Goal: Information Seeking & Learning: Learn about a topic

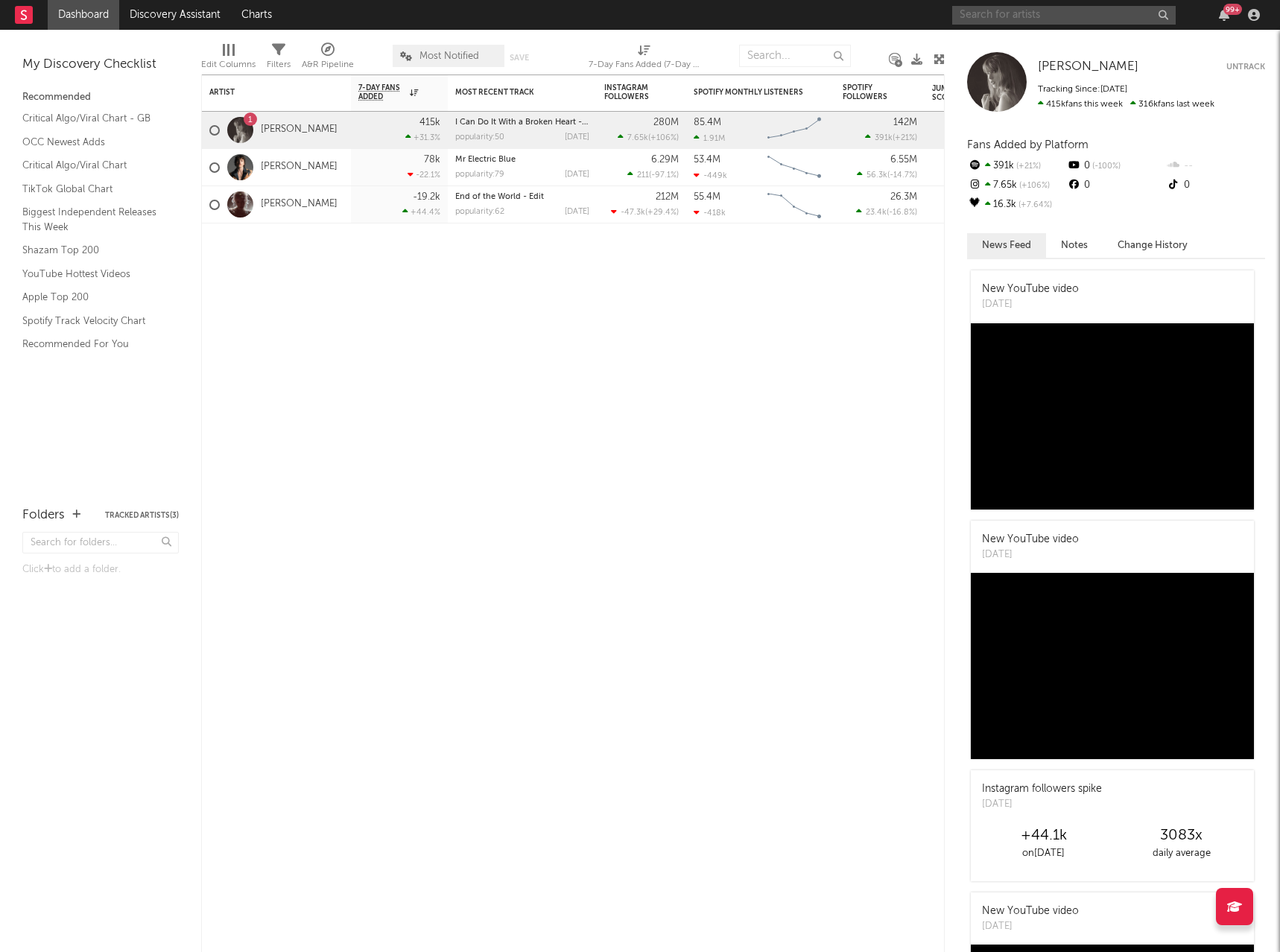
click at [999, 11] on input "text" at bounding box center [1064, 15] width 223 height 19
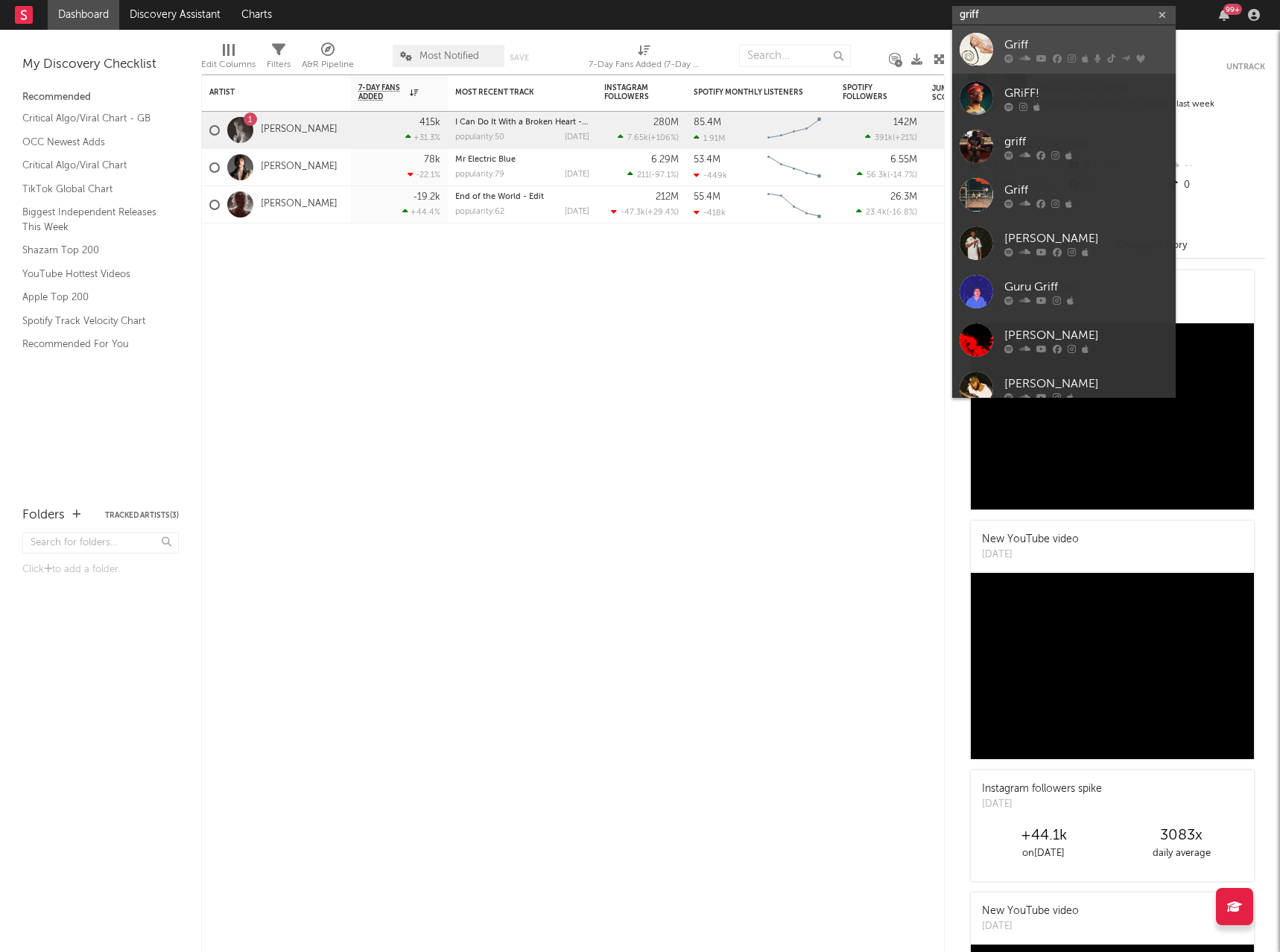
type input "griff"
click at [1072, 43] on div "Griff" at bounding box center [1085, 45] width 164 height 18
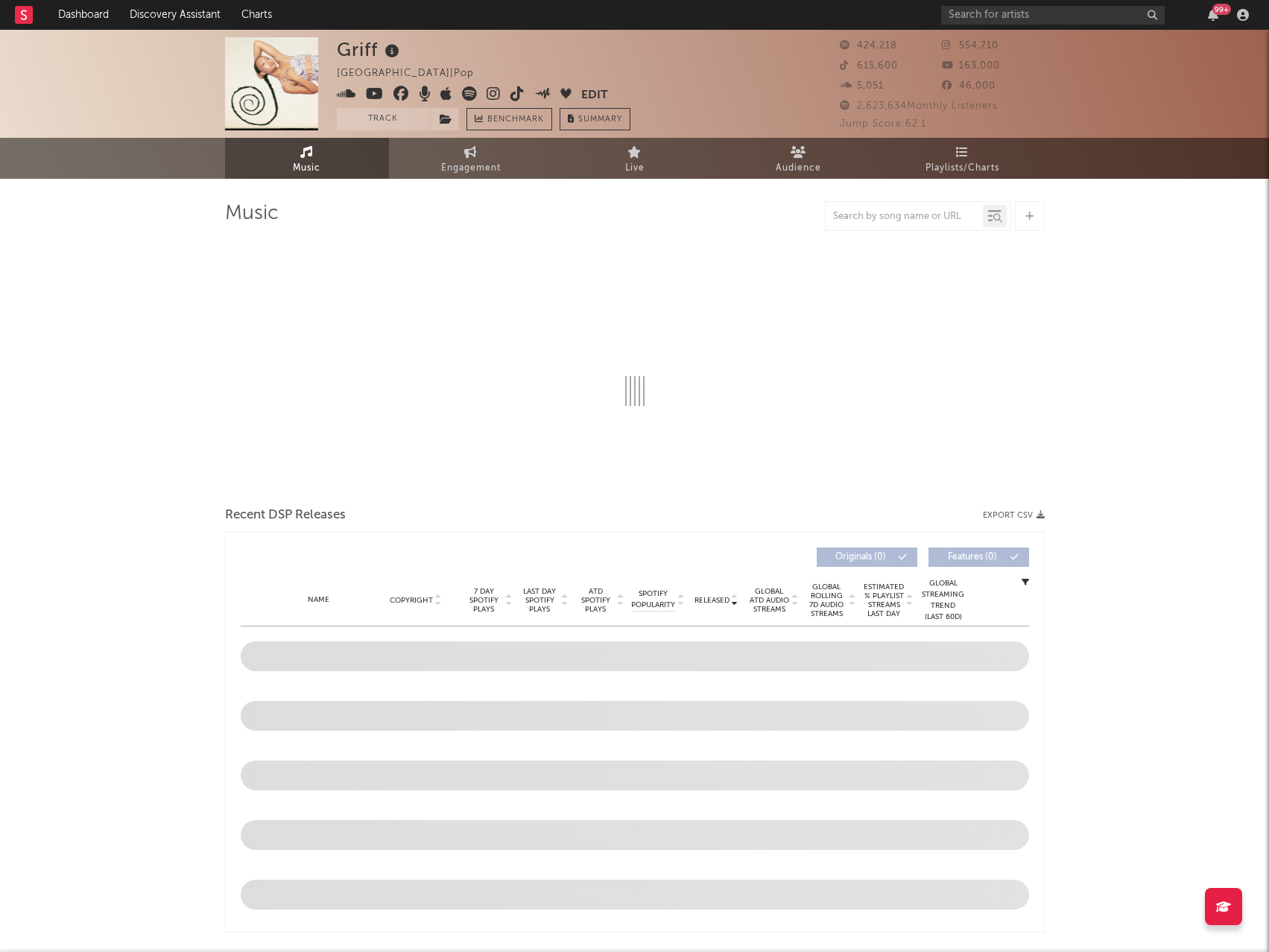
select select "6m"
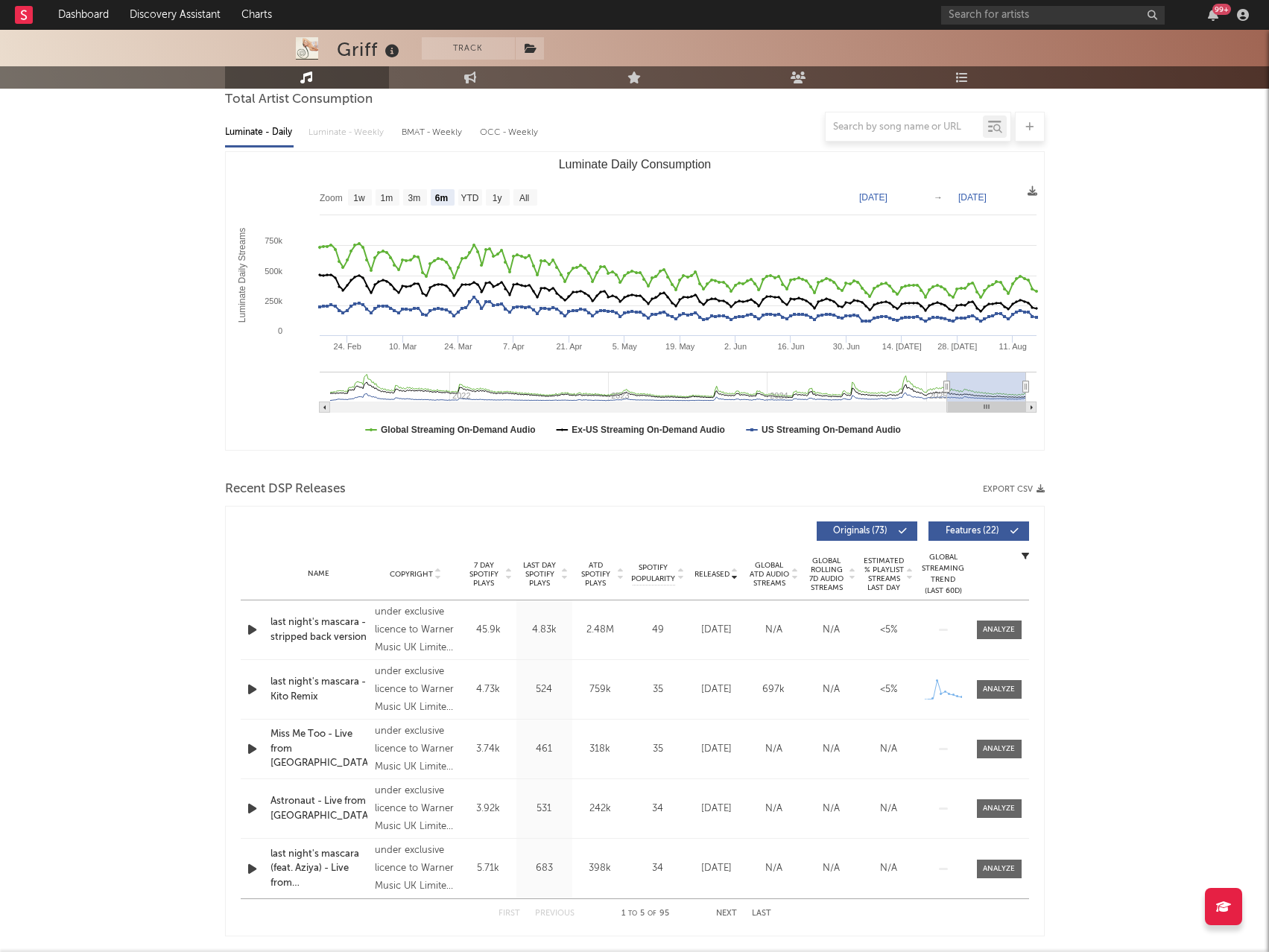
scroll to position [61, 0]
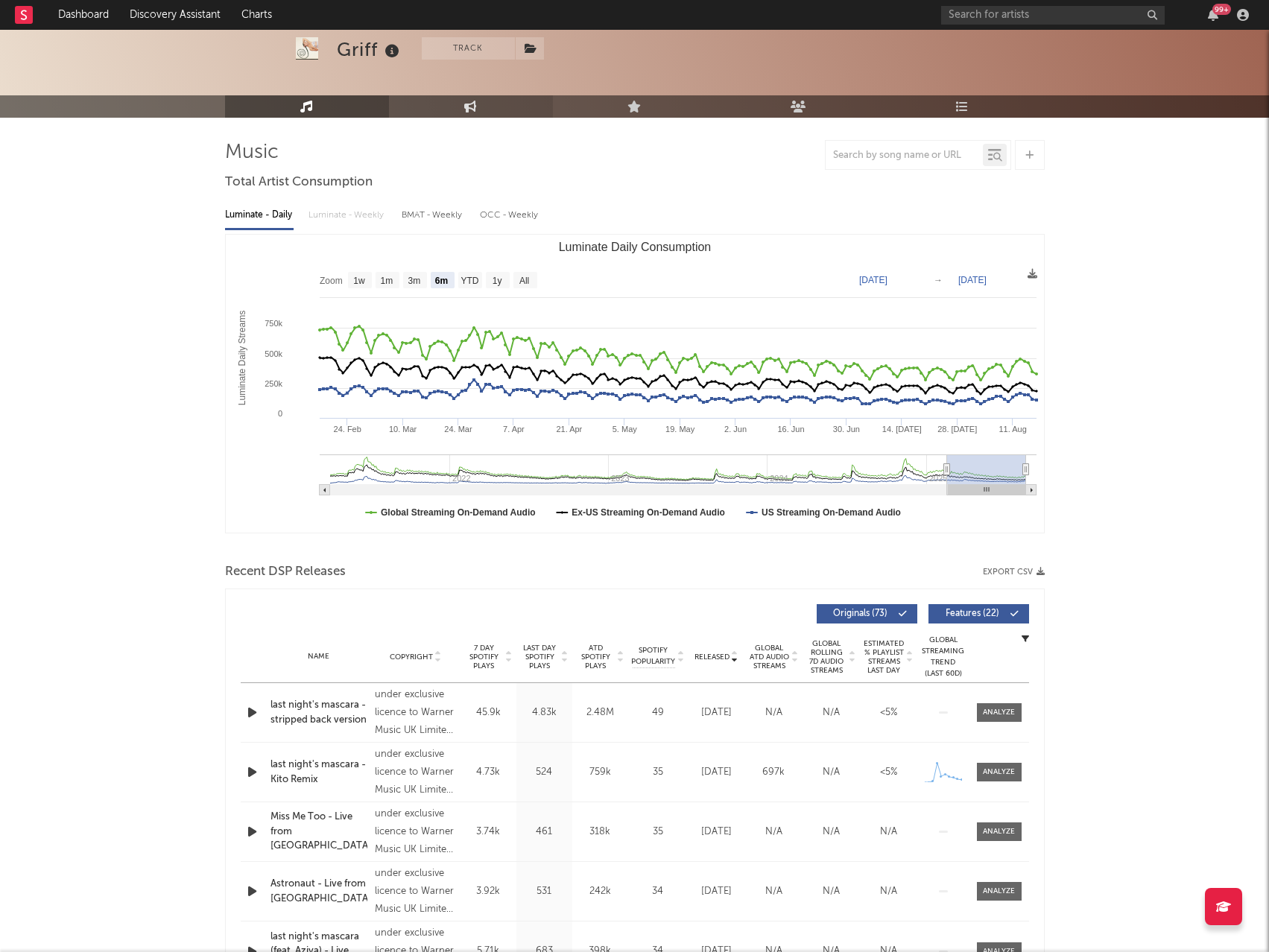
click at [447, 108] on link "Engagement" at bounding box center [470, 106] width 164 height 23
select select "1w"
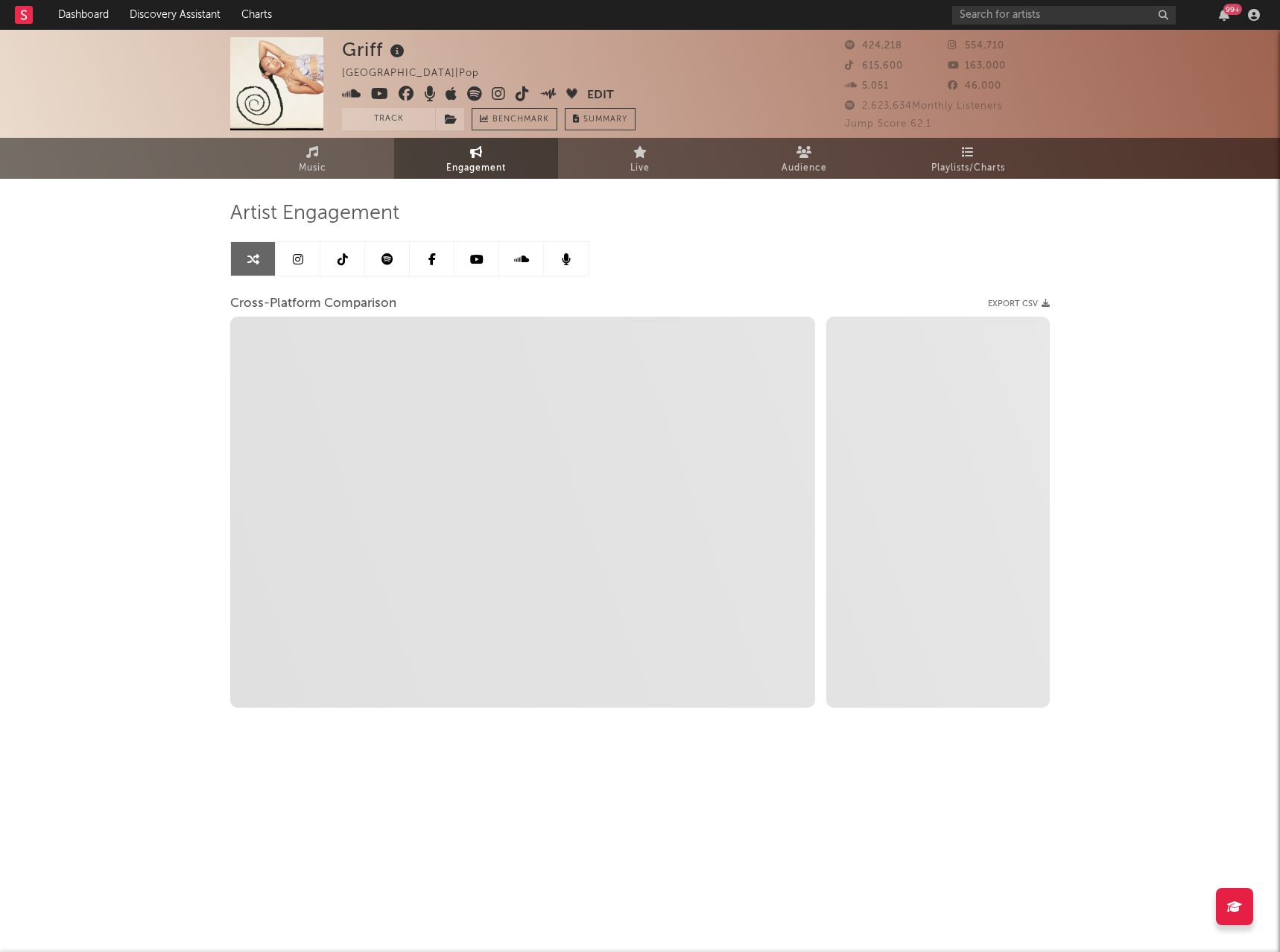
click at [302, 251] on link at bounding box center [298, 259] width 45 height 33
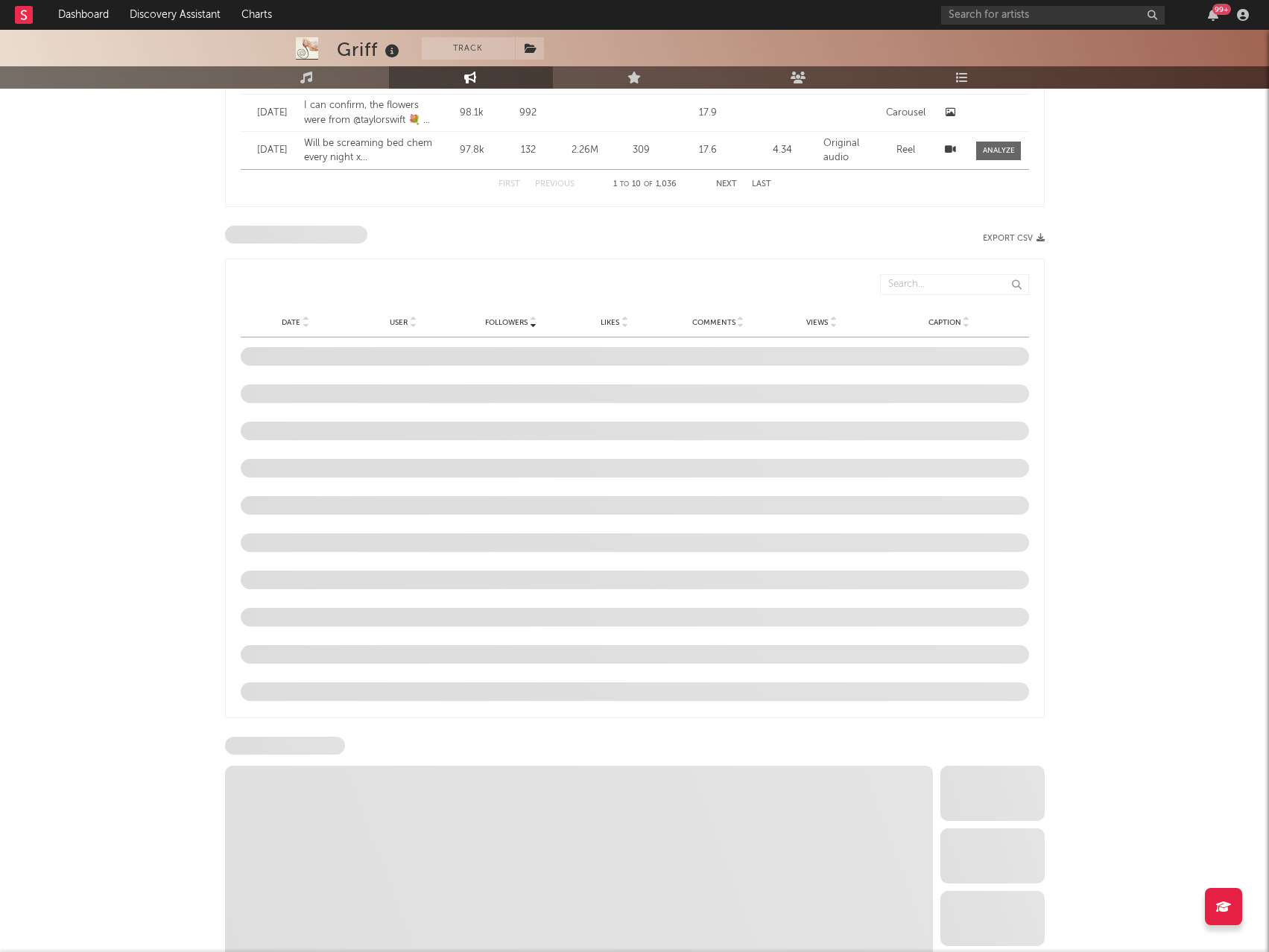
scroll to position [1245, 0]
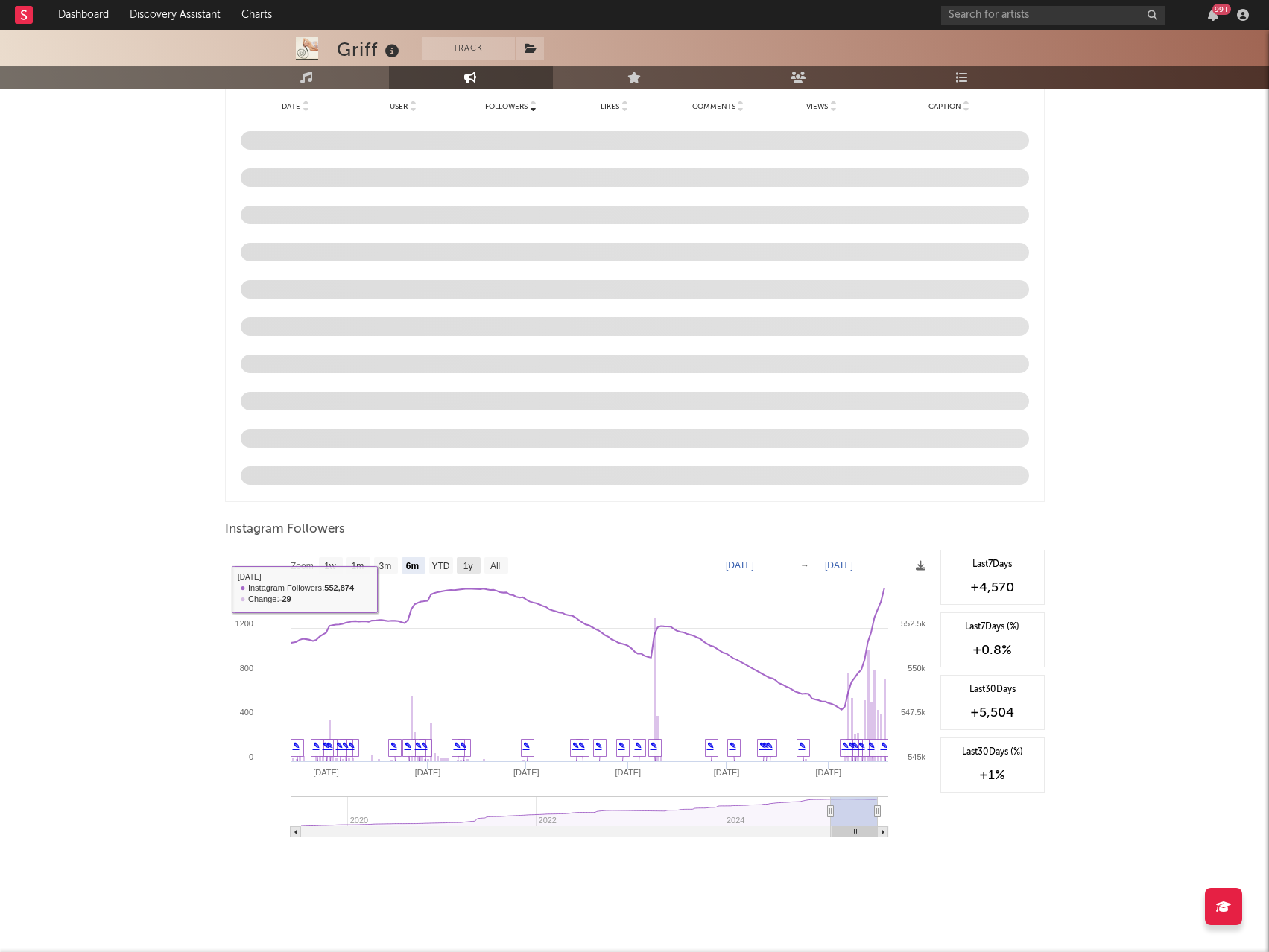
click at [477, 569] on rect at bounding box center [468, 565] width 24 height 17
select select "1y"
type input "[DATE]"
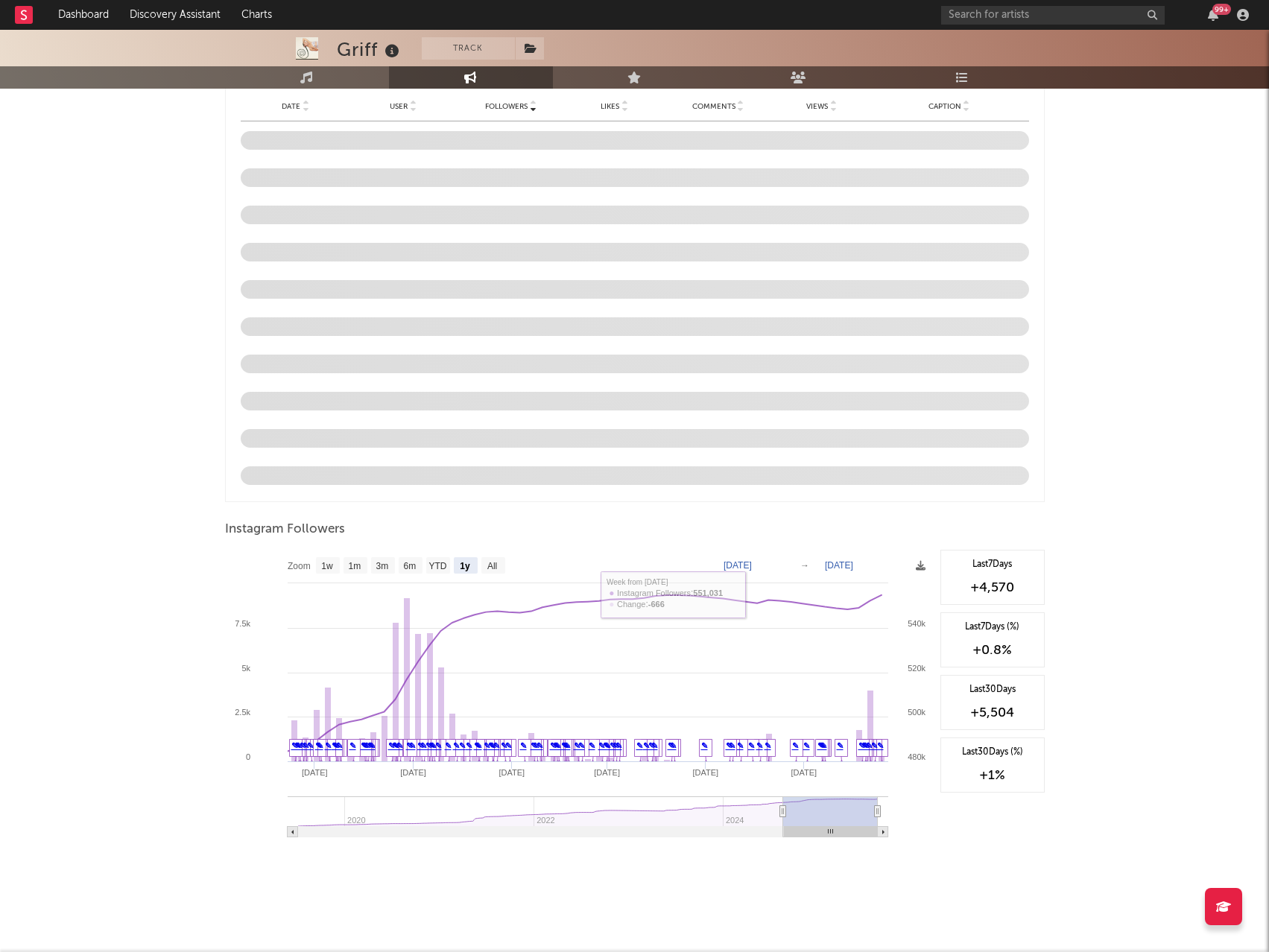
click at [913, 563] on rect at bounding box center [579, 698] width 708 height 298
click at [918, 566] on icon at bounding box center [921, 566] width 10 height 10
click at [918, 565] on icon at bounding box center [921, 566] width 10 height 10
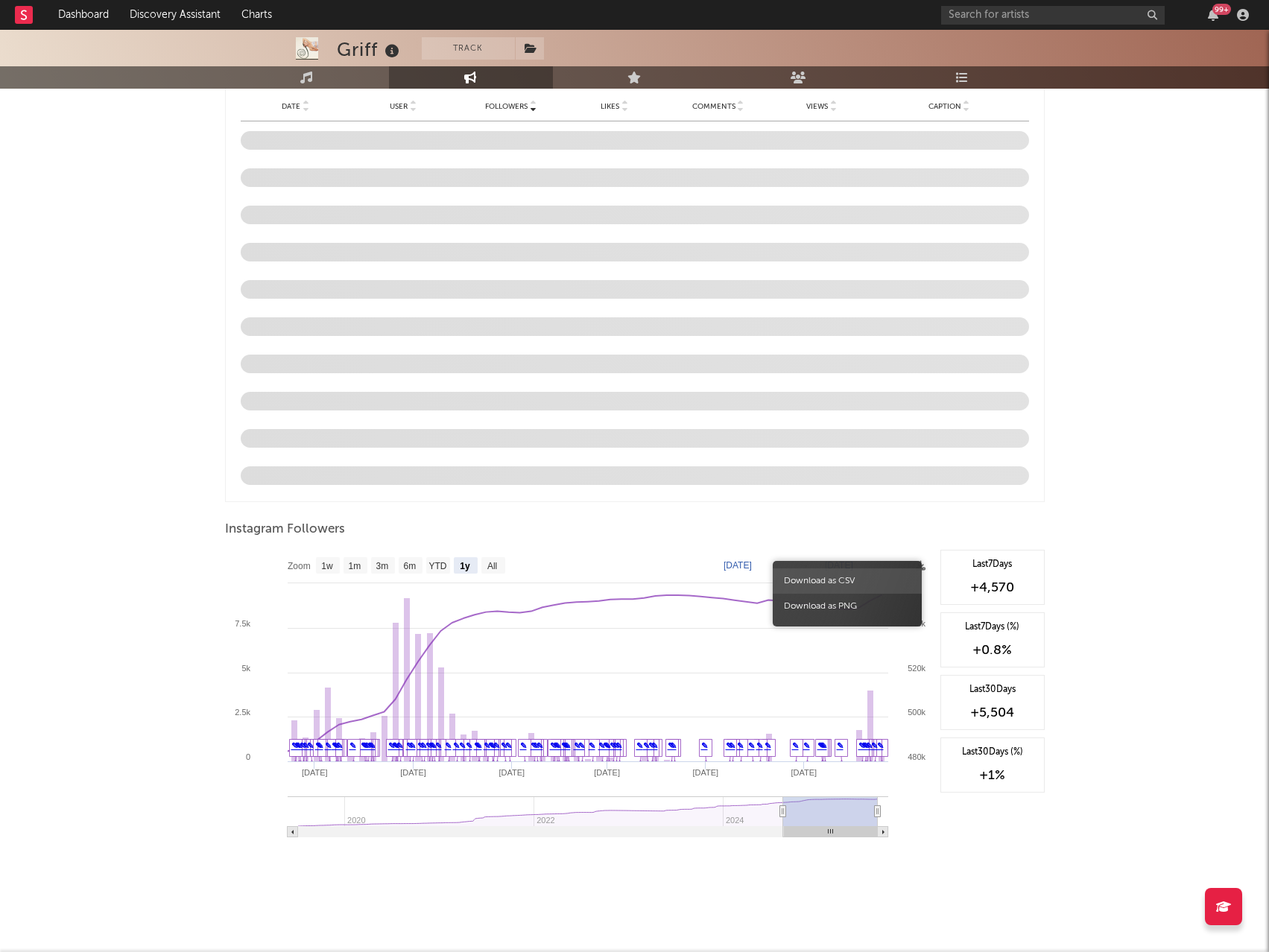
click at [866, 584] on span "Download as CSV" at bounding box center [848, 581] width 149 height 25
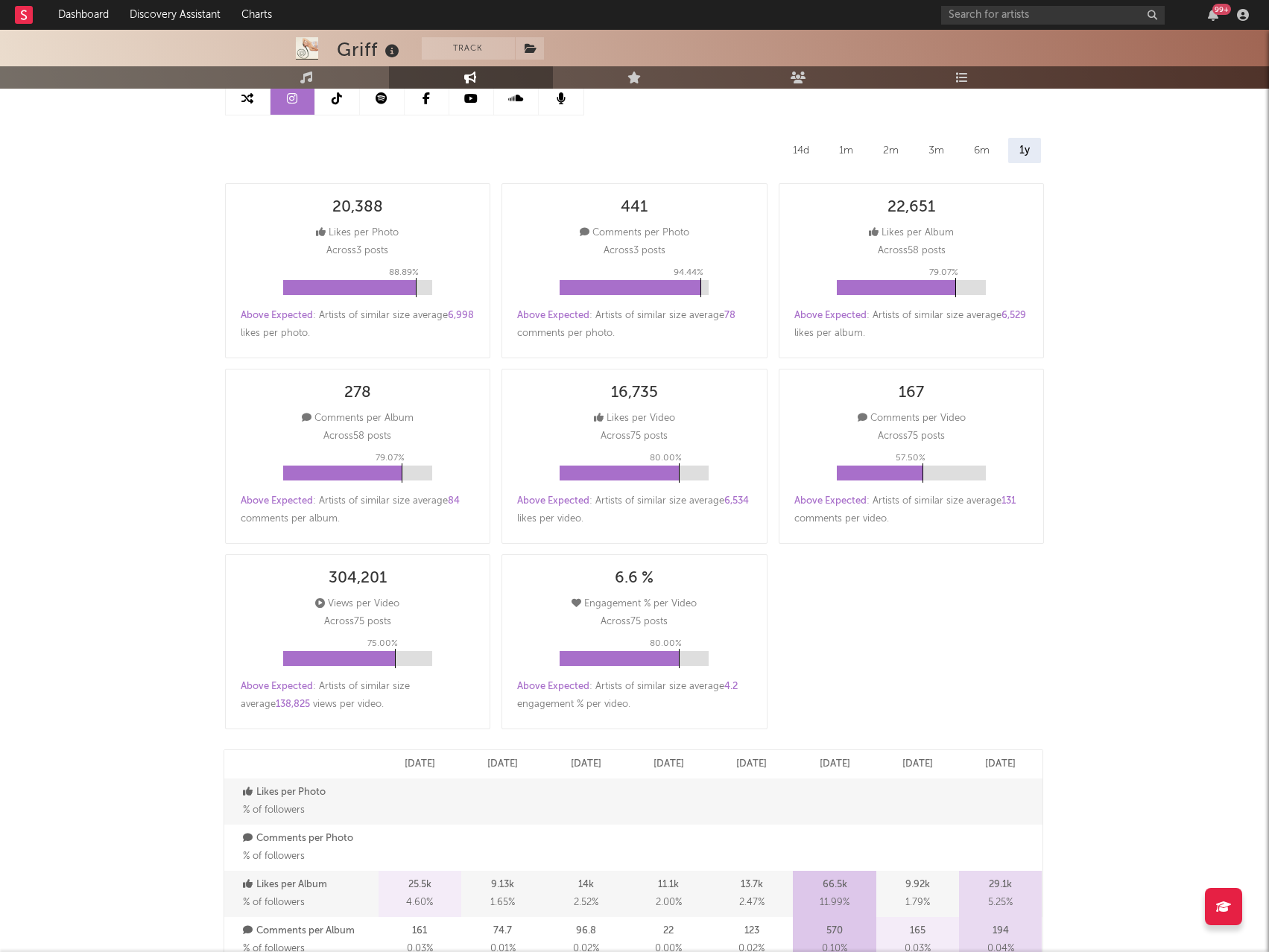
scroll to position [0, 0]
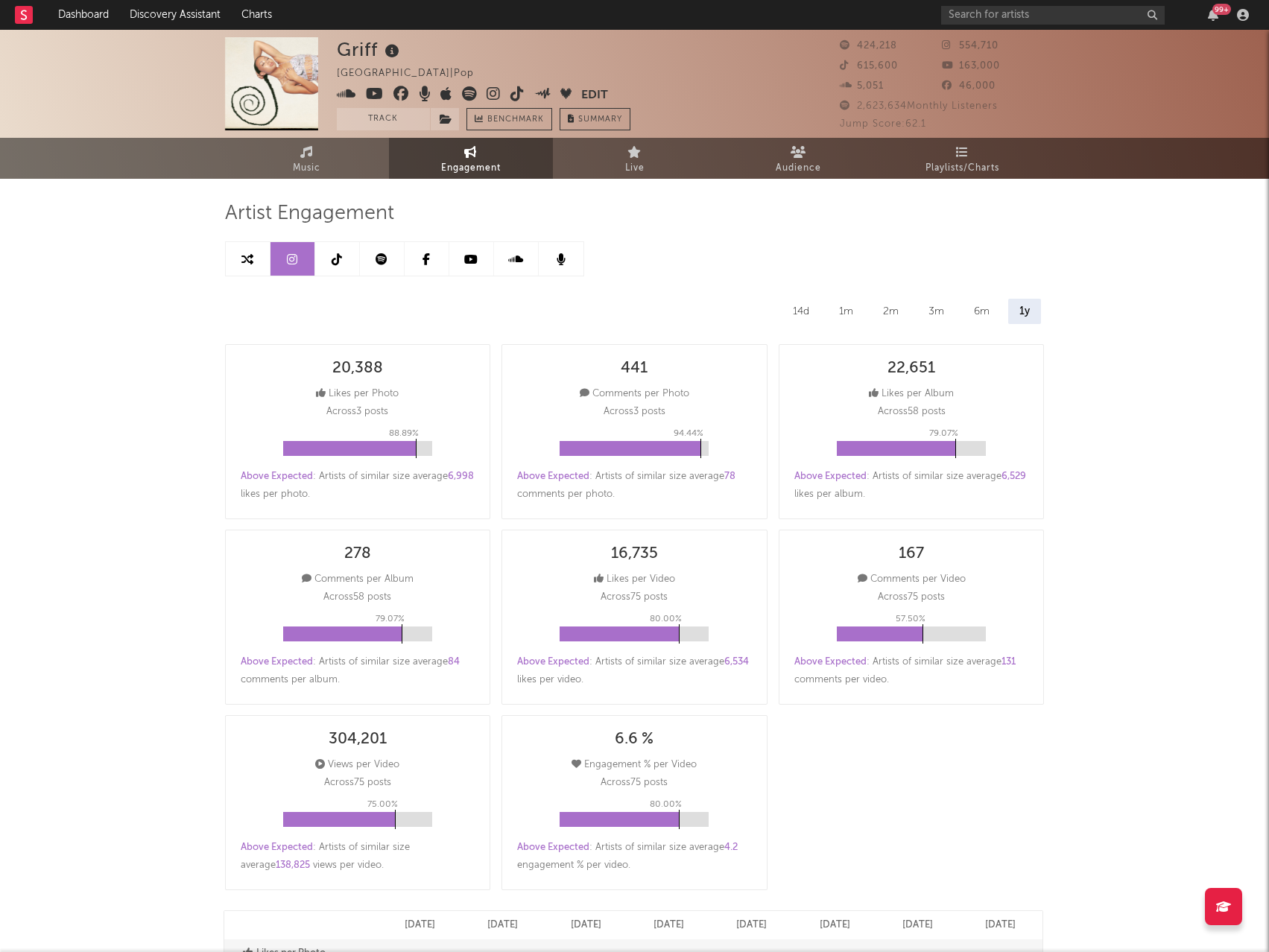
click at [333, 256] on icon at bounding box center [337, 260] width 11 height 12
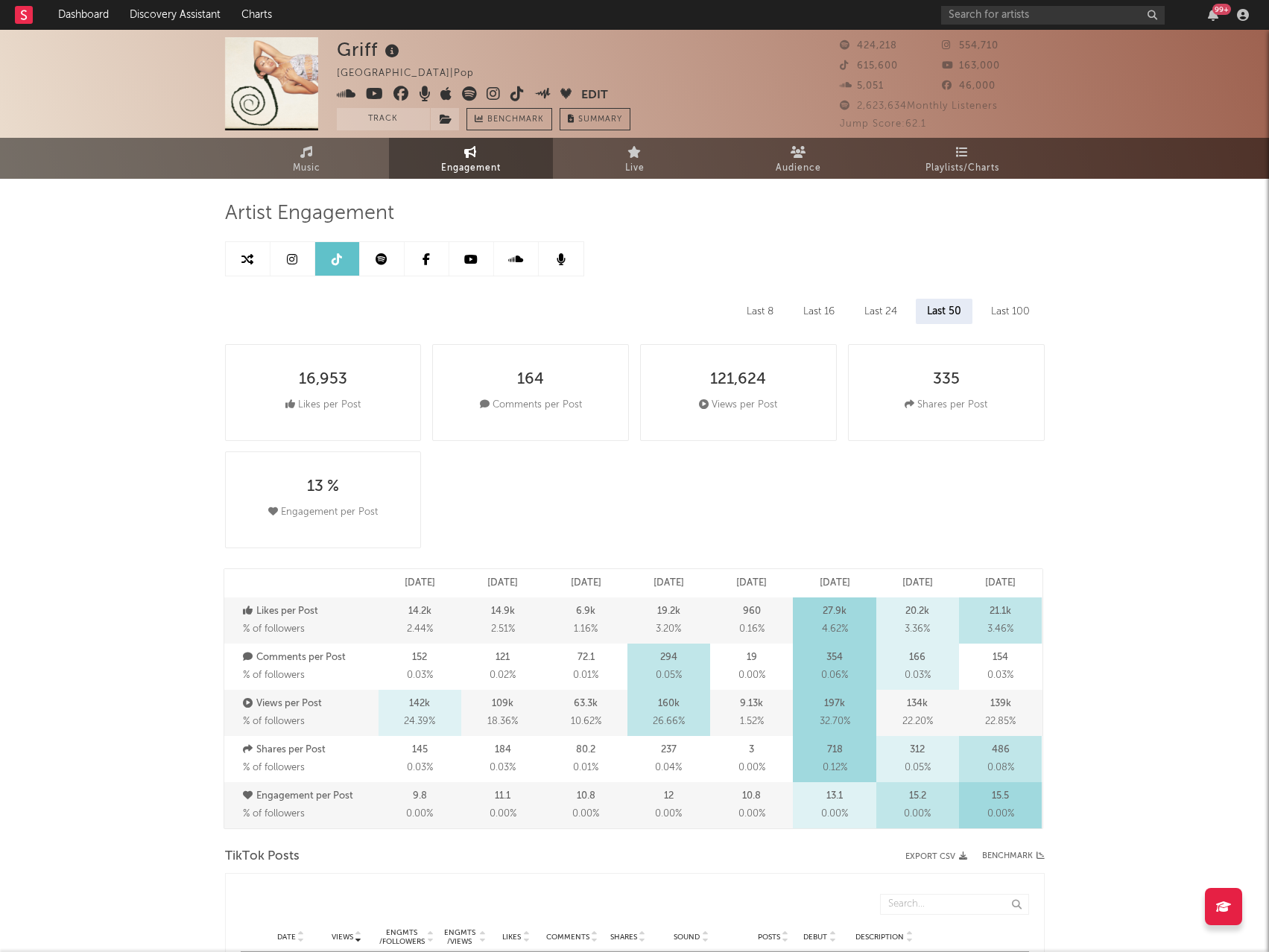
select select "6m"
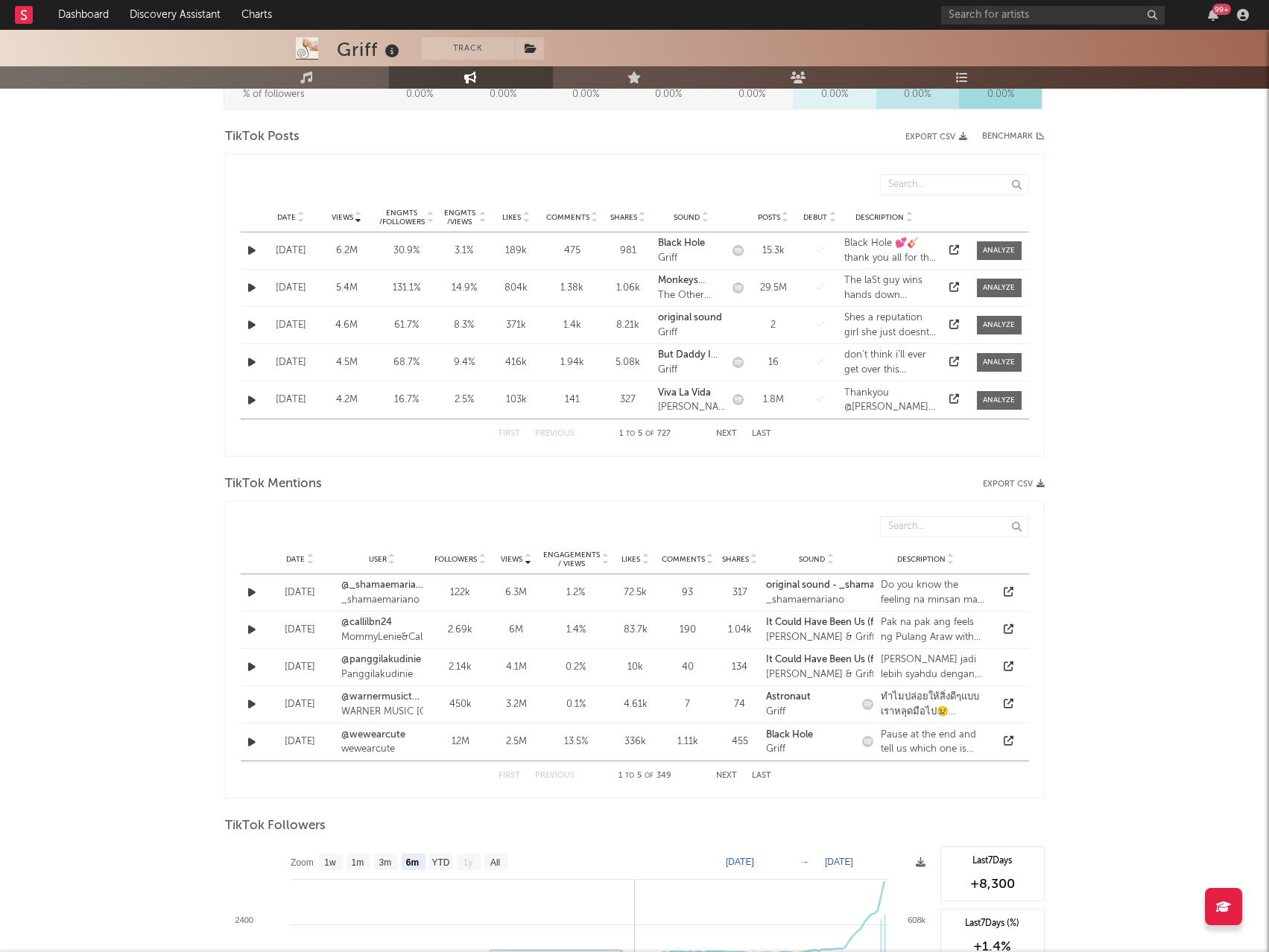
scroll to position [1118, 0]
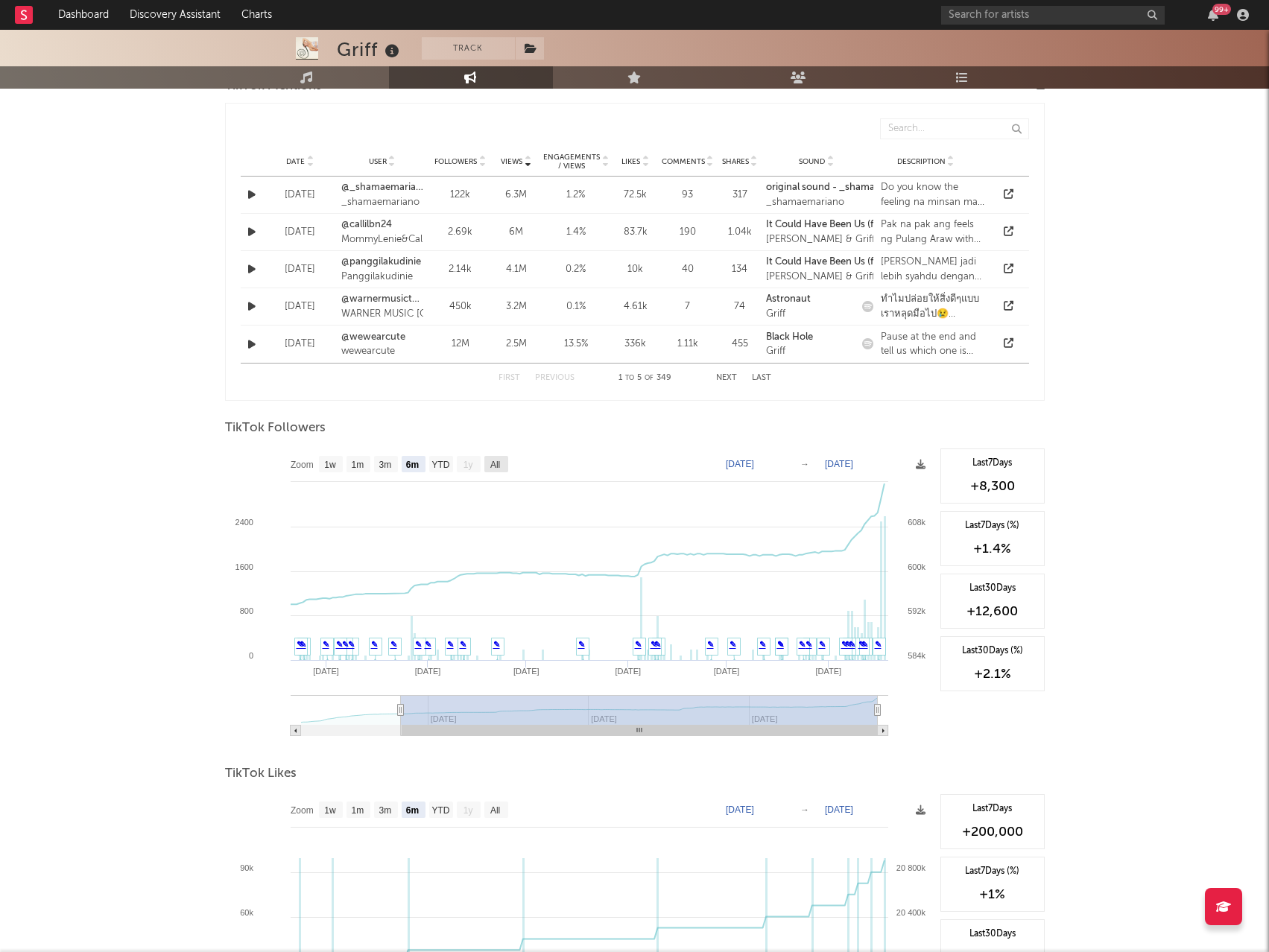
click at [493, 460] on text "All" at bounding box center [495, 464] width 10 height 11
select select "All"
type input "[DATE]"
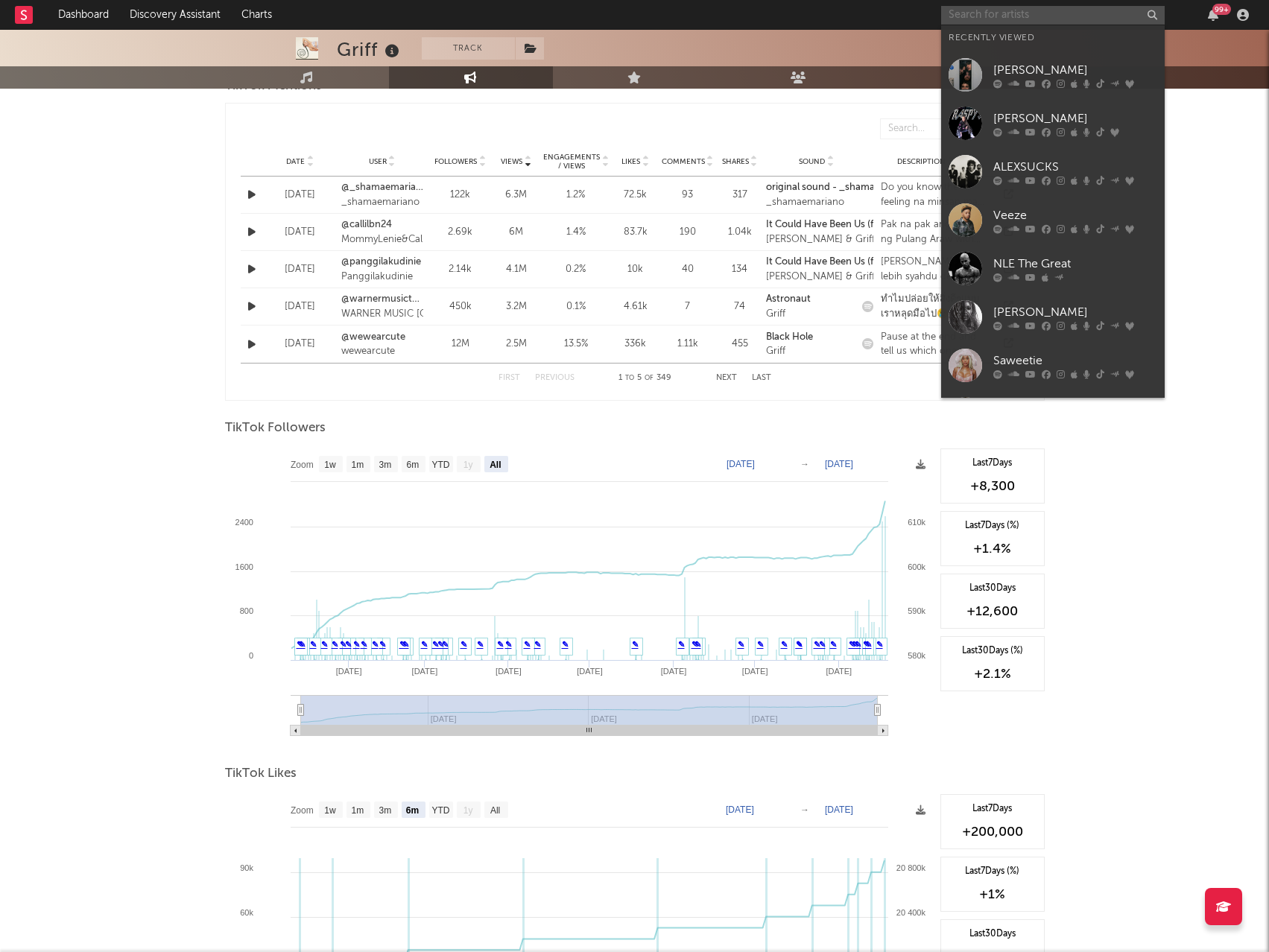
click at [988, 14] on input "text" at bounding box center [1053, 15] width 223 height 19
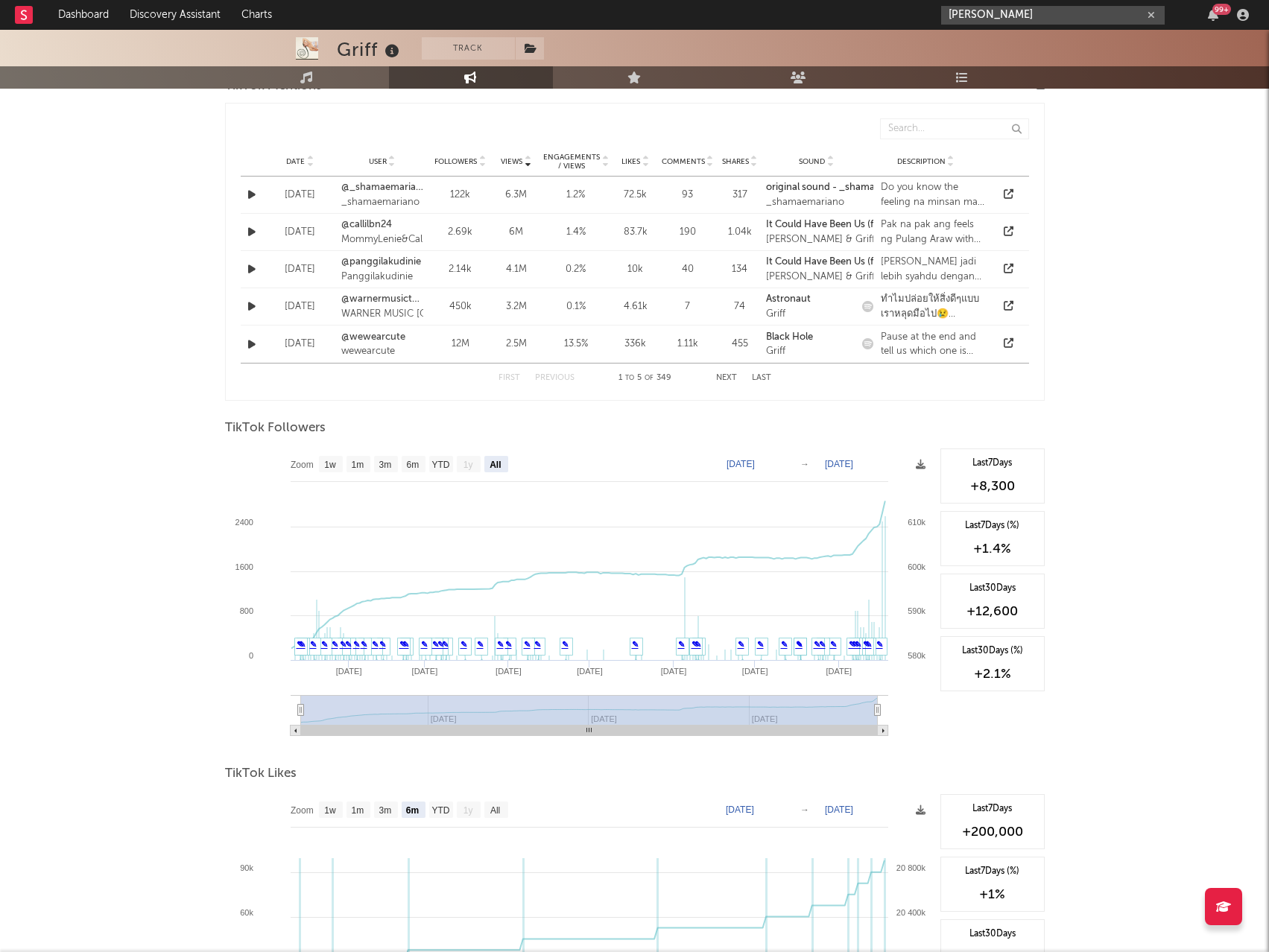
click at [1014, 13] on input "[PERSON_NAME]" at bounding box center [1053, 15] width 223 height 19
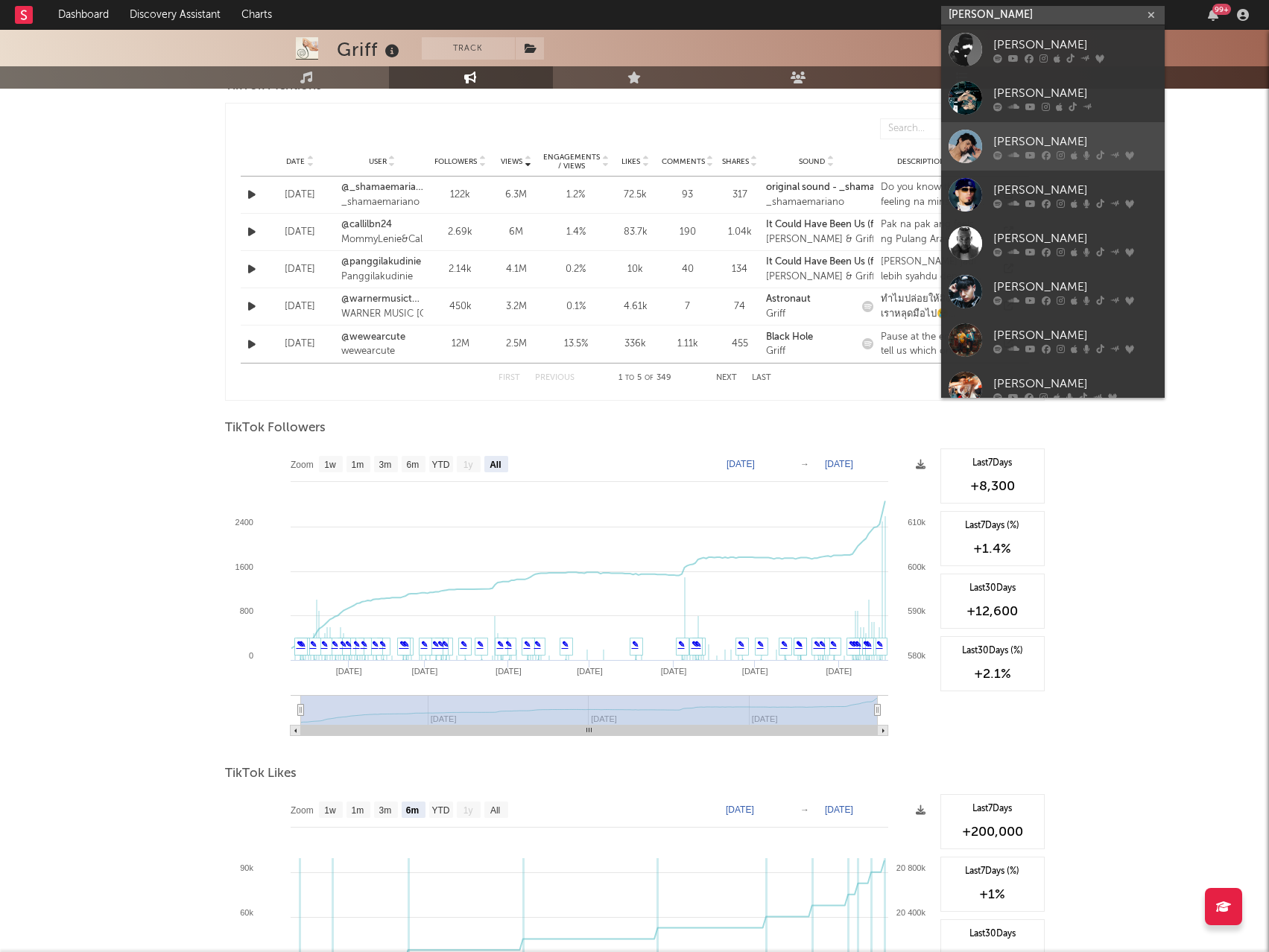
type input "[PERSON_NAME]"
click at [1064, 152] on div at bounding box center [1075, 155] width 164 height 9
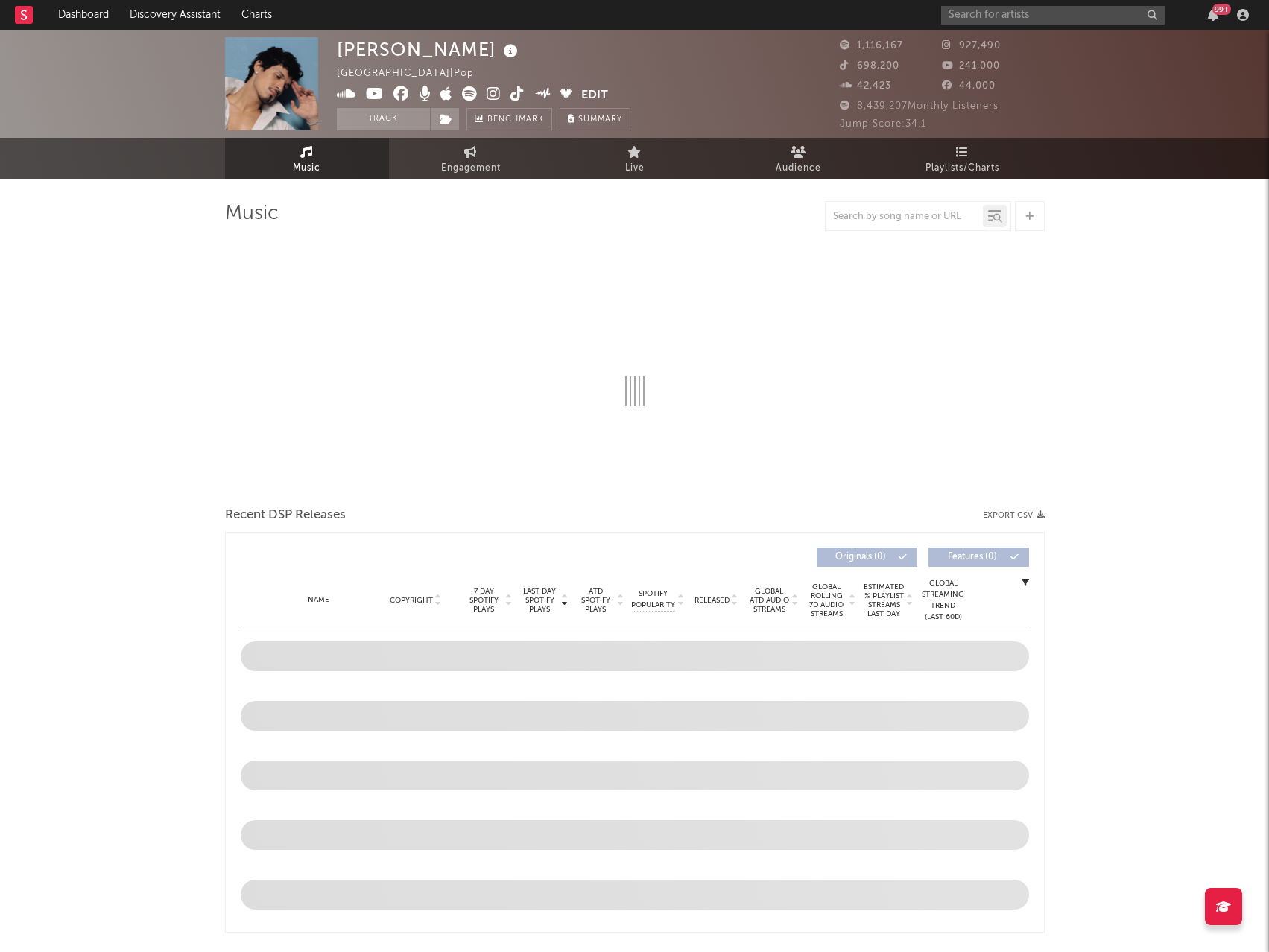
select select "6m"
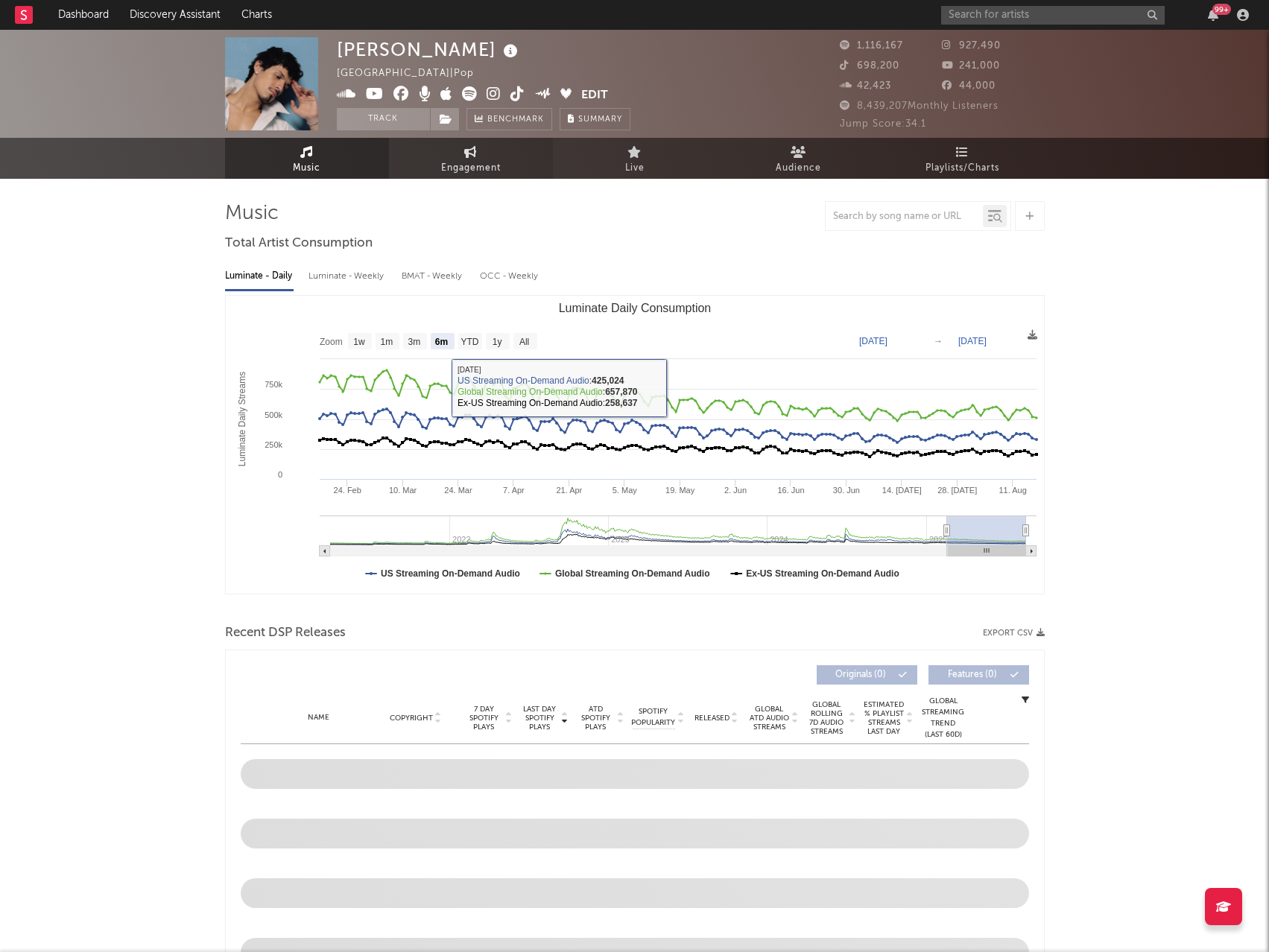
click at [493, 152] on link "Engagement" at bounding box center [470, 159] width 164 height 41
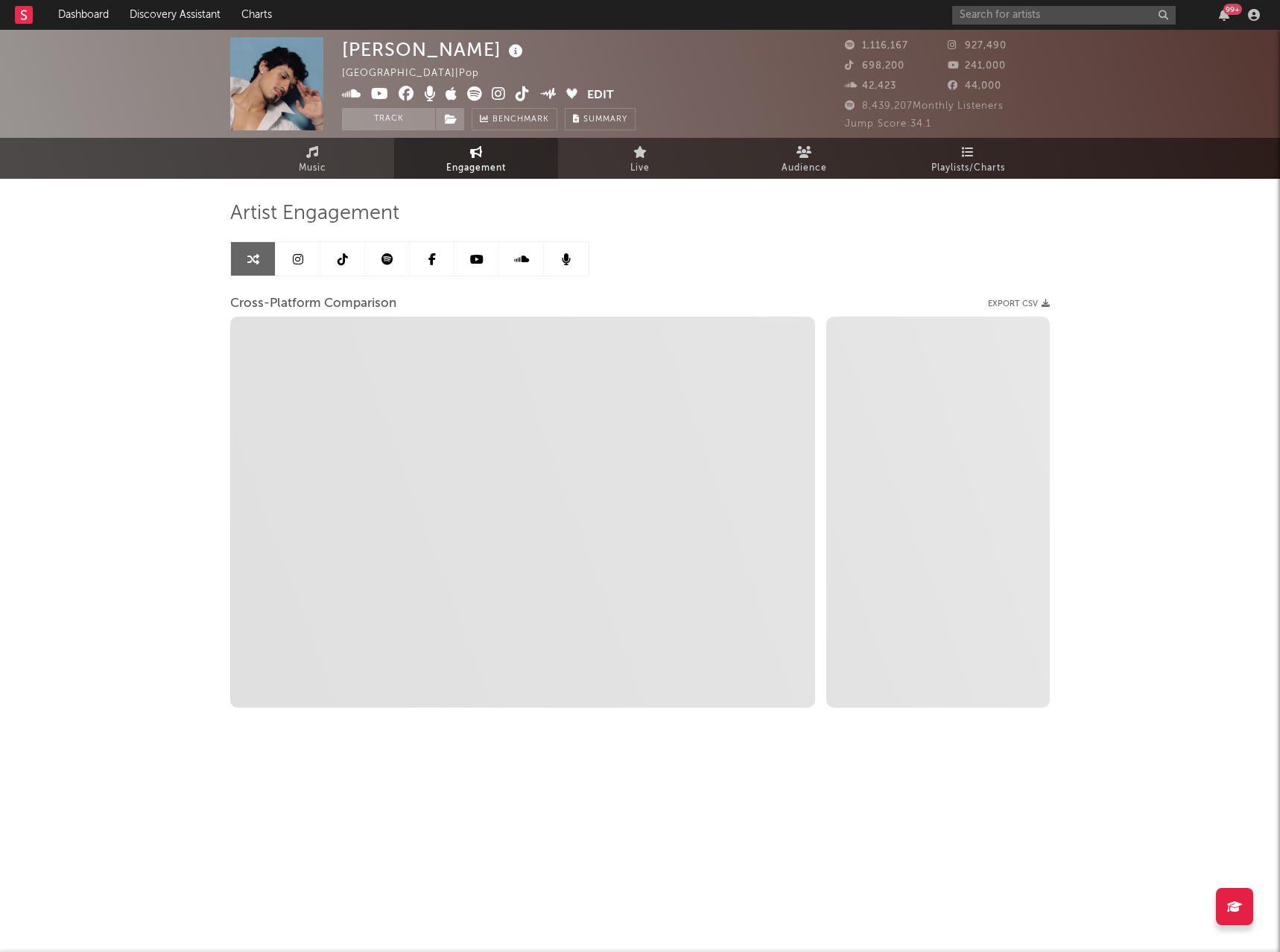
select select "1w"
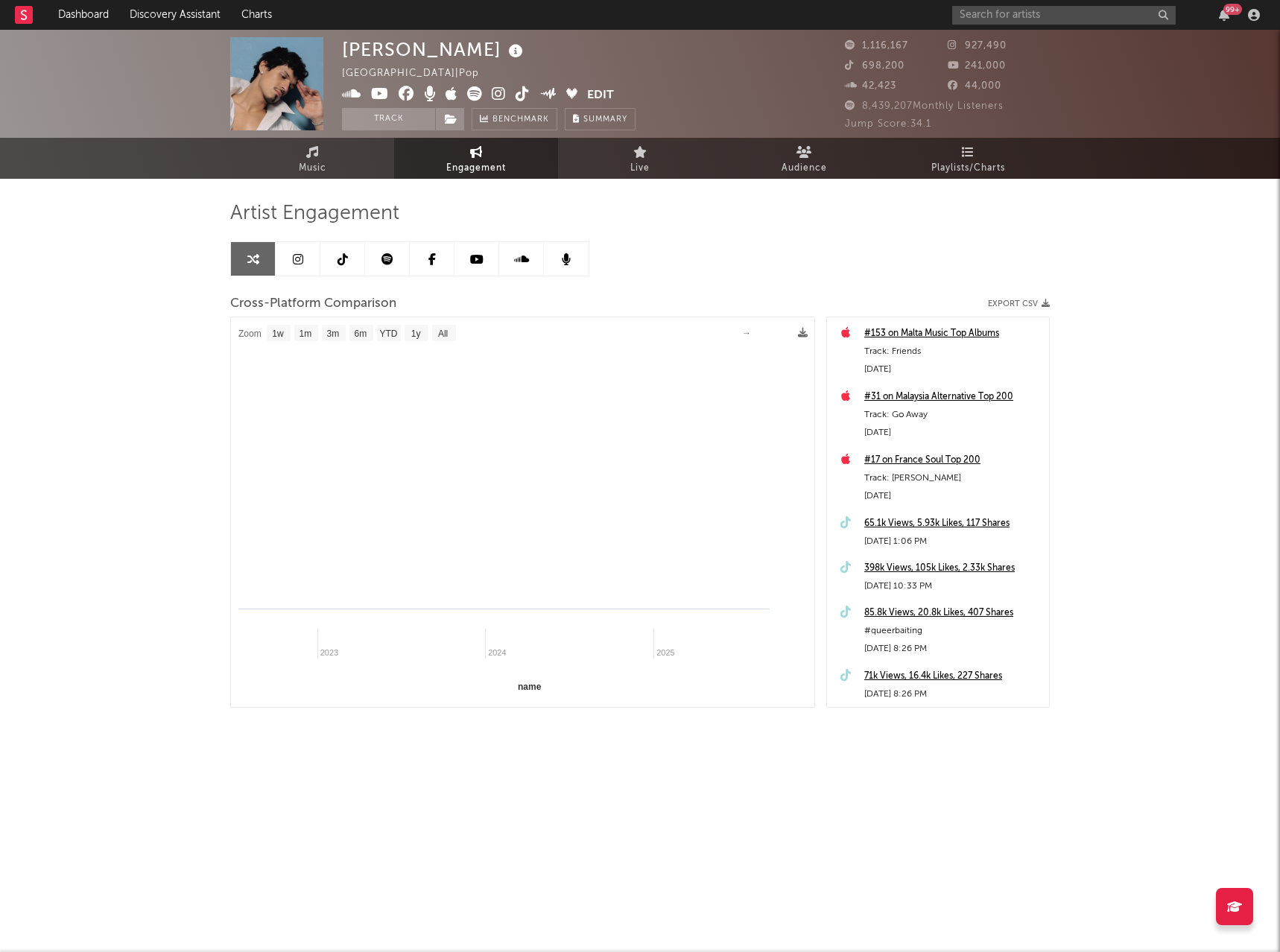
select select "1m"
